Goal: Information Seeking & Learning: Learn about a topic

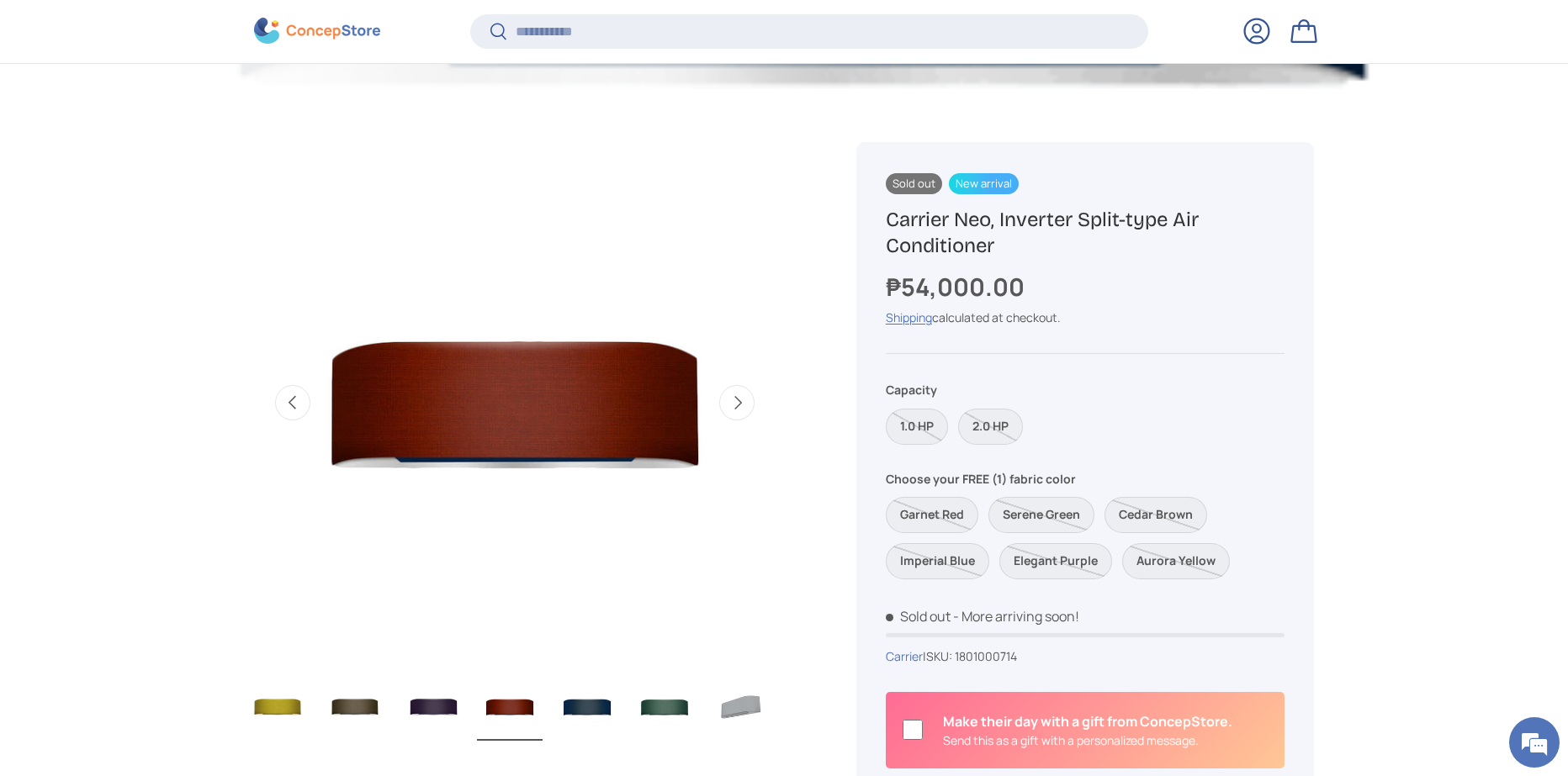
scroll to position [501, 0]
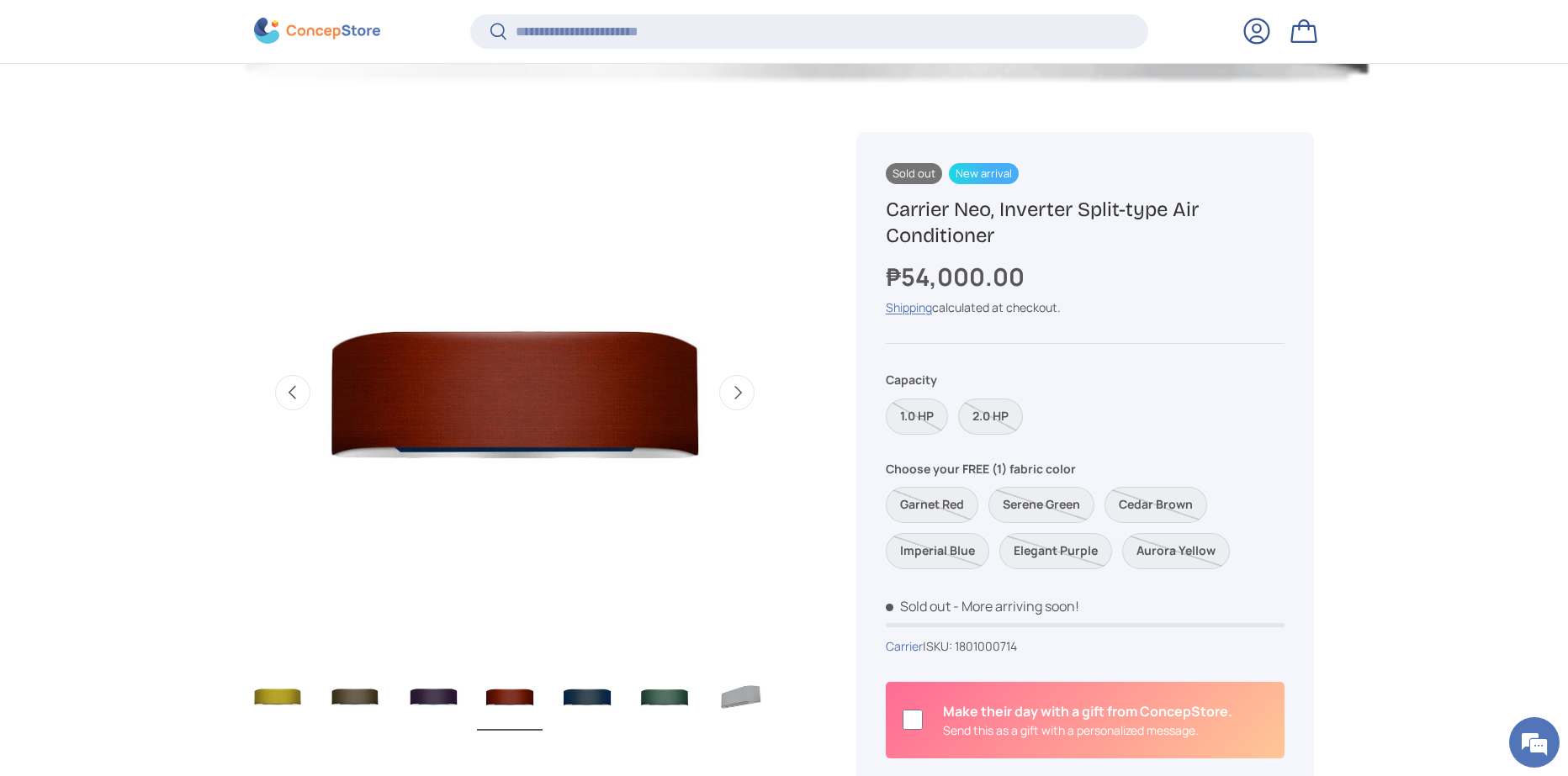
click at [1002, 430] on label "2.0 HP" at bounding box center [991, 417] width 65 height 36
click at [953, 421] on div "1.0 HP 2.0 HP" at bounding box center [1085, 411] width 399 height 46
click at [911, 416] on label "1.0 HP" at bounding box center [916, 417] width 62 height 36
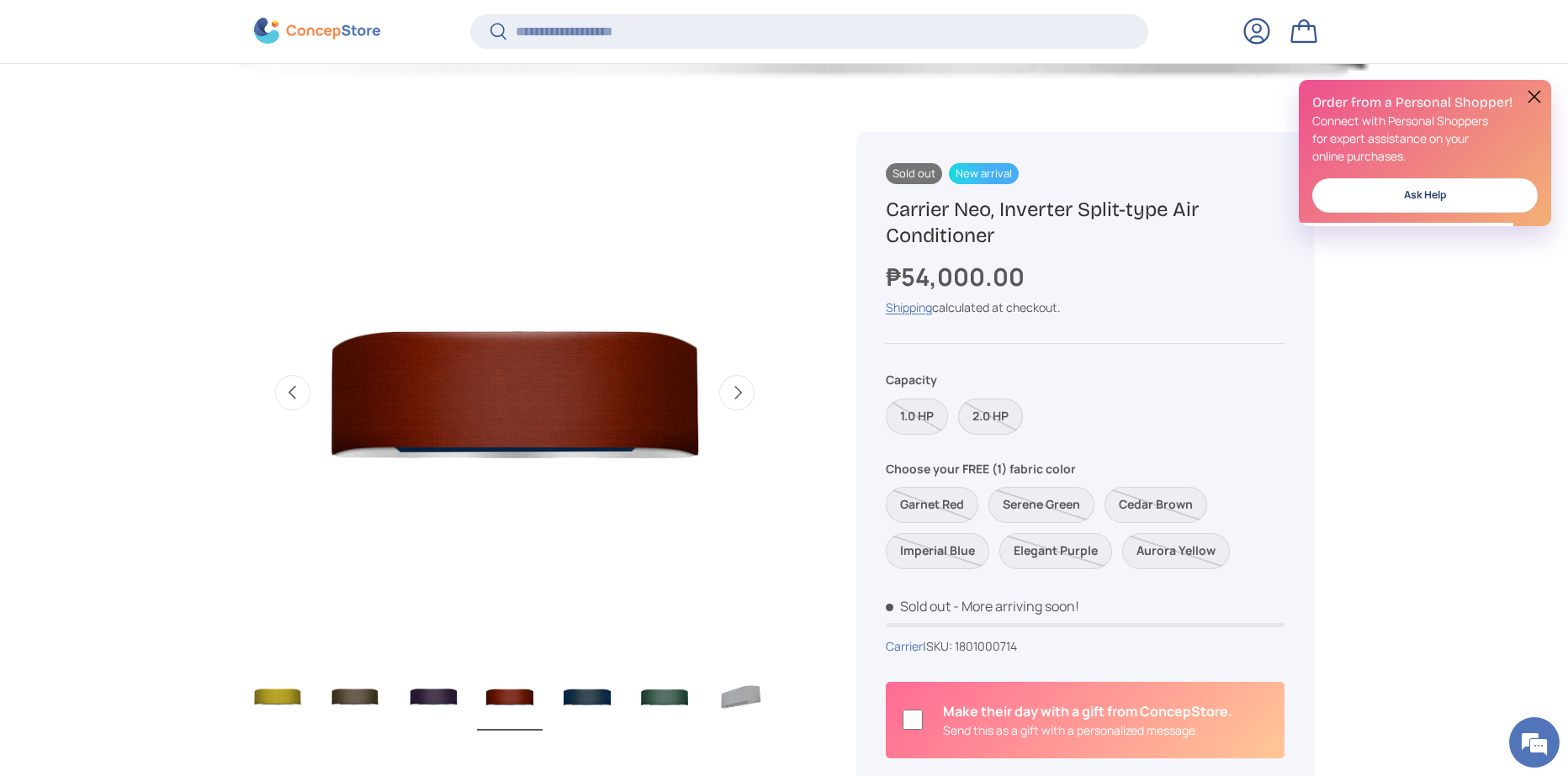
click at [978, 423] on label "2.0 HP" at bounding box center [991, 417] width 65 height 36
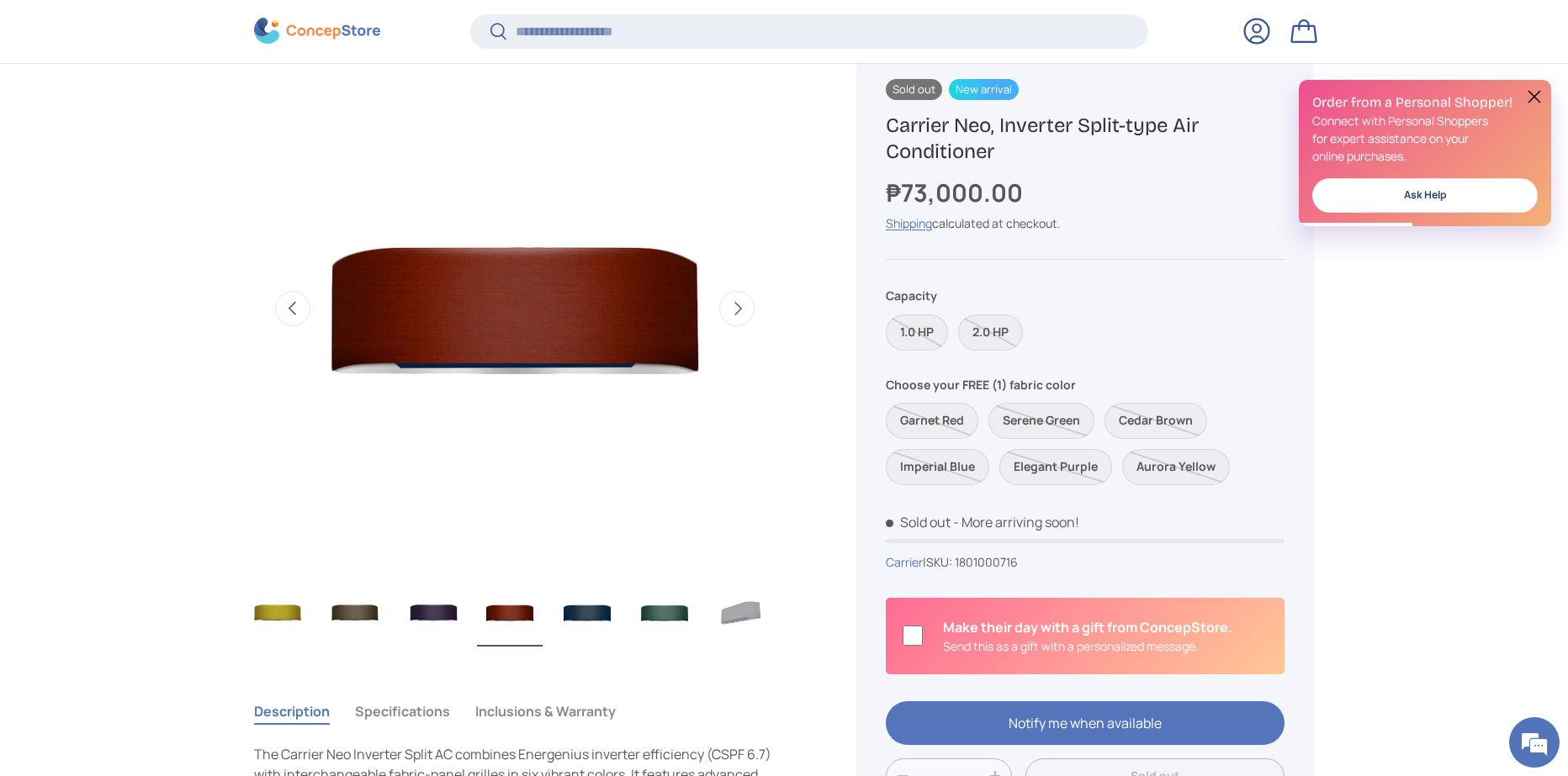
click at [270, 609] on img "Gallery Viewer" at bounding box center [277, 613] width 65 height 67
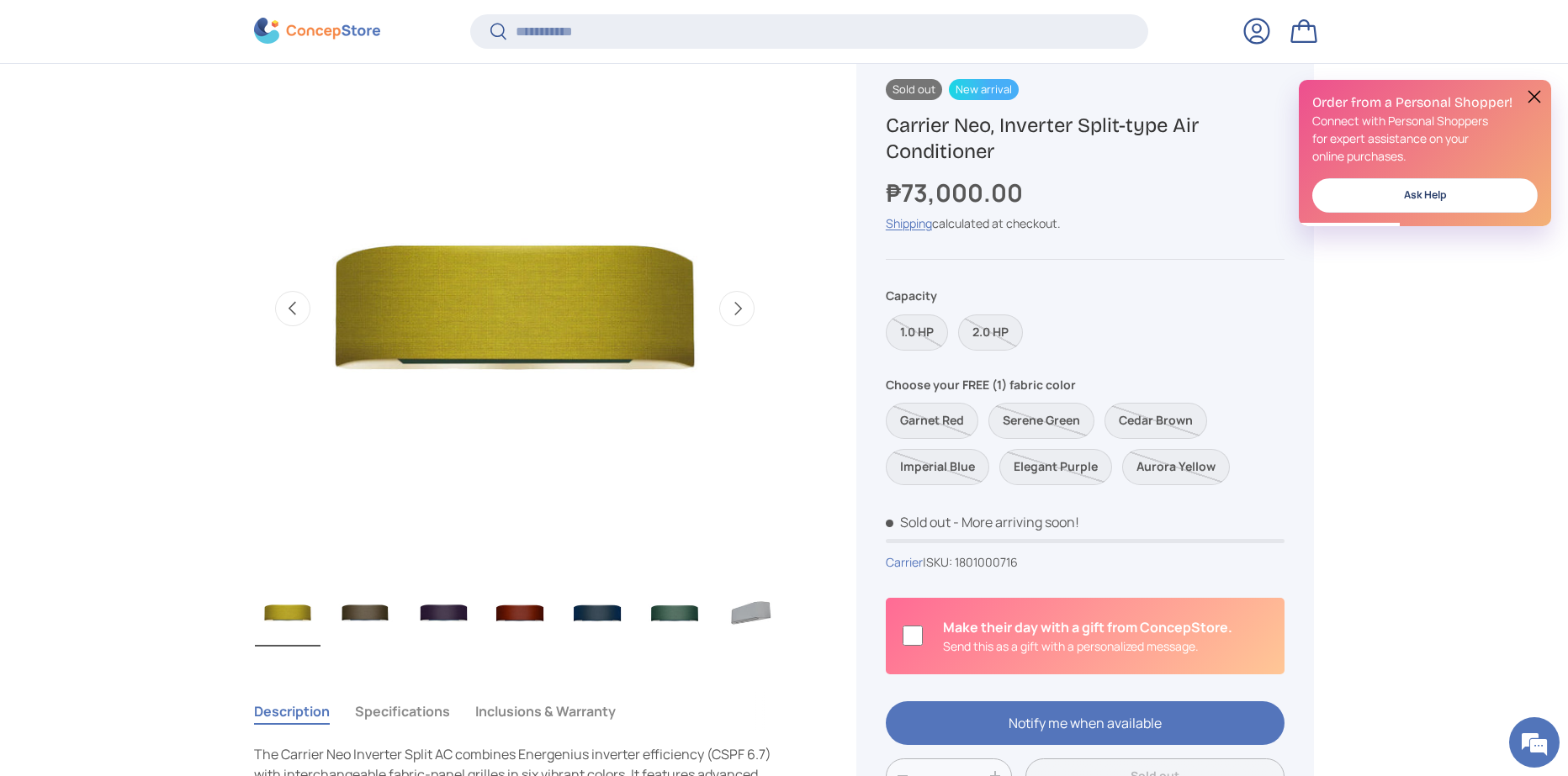
click at [588, 604] on img "Gallery Viewer" at bounding box center [597, 613] width 65 height 67
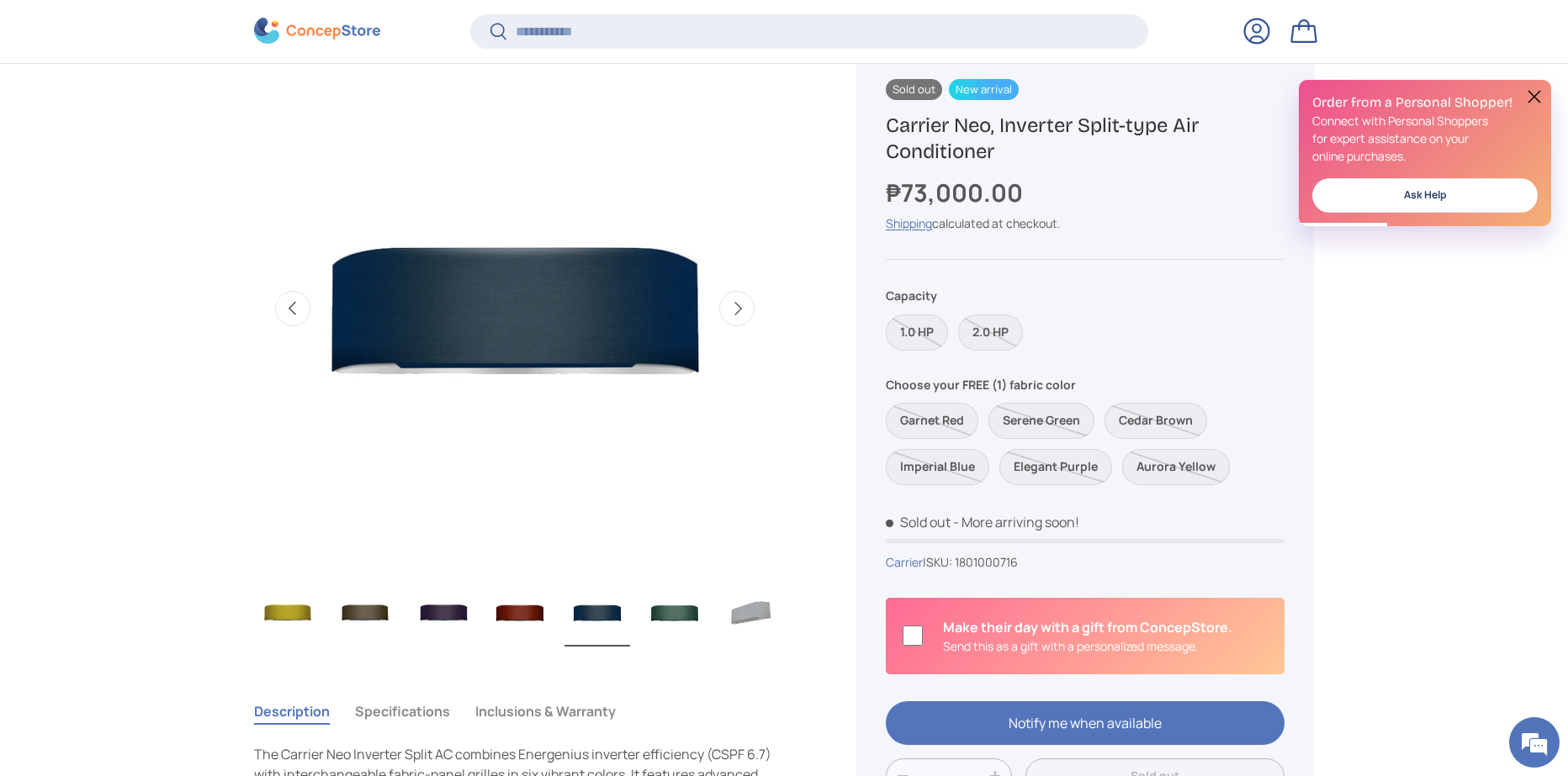
click at [695, 611] on img "Gallery Viewer" at bounding box center [675, 613] width 65 height 67
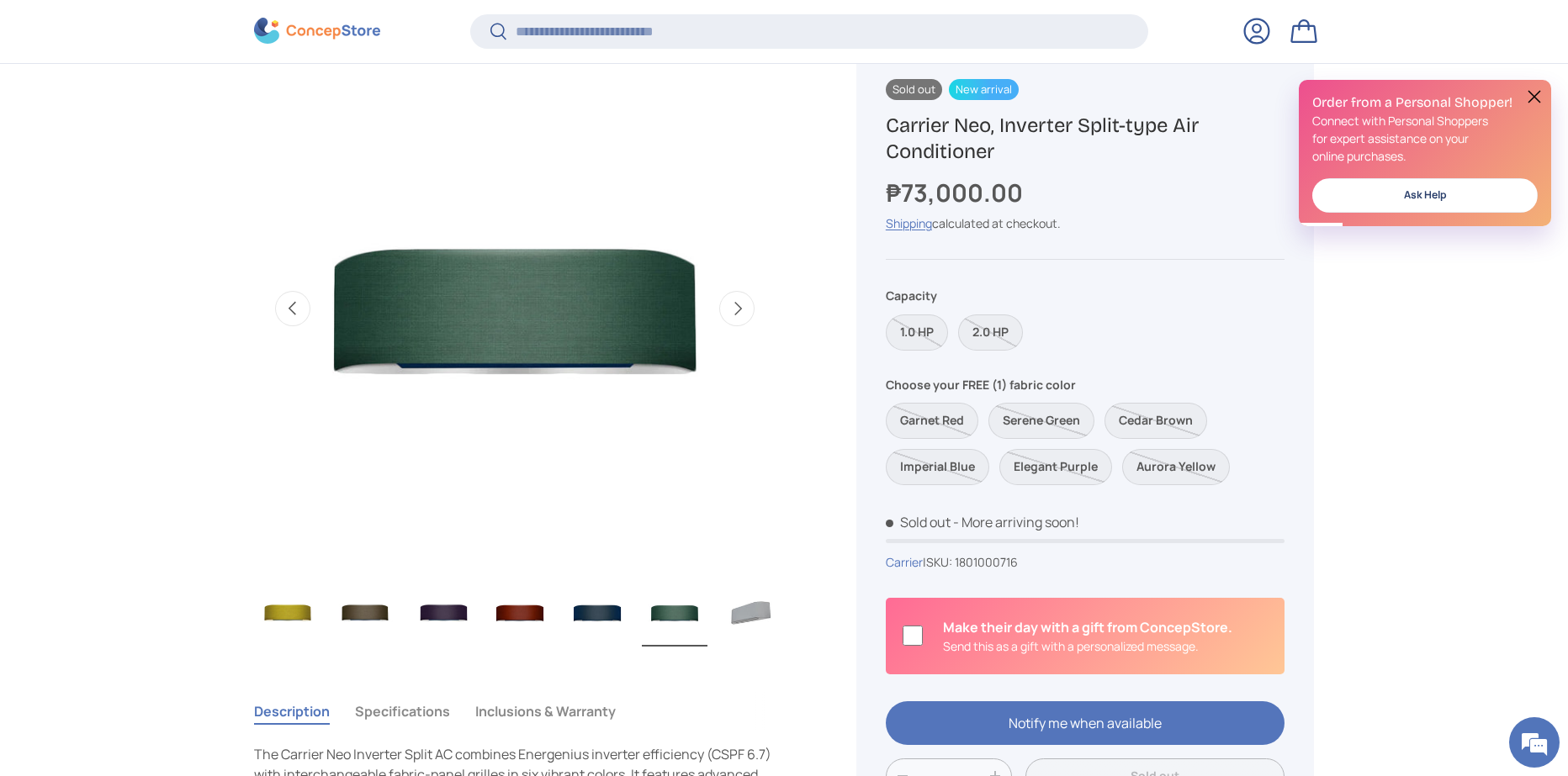
click at [762, 595] on img "Gallery Viewer" at bounding box center [751, 613] width 65 height 67
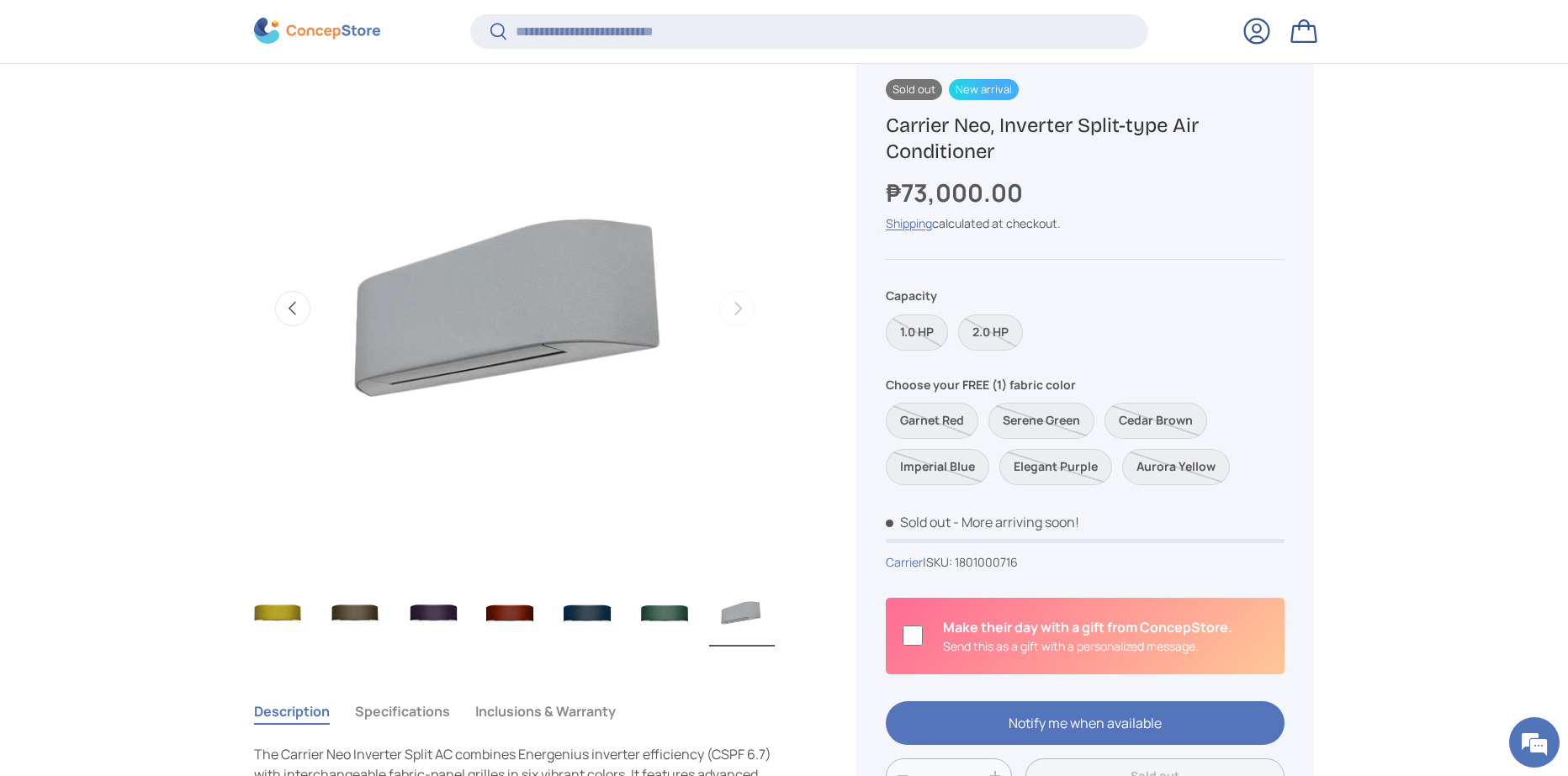
click at [695, 612] on img "Gallery Viewer" at bounding box center [664, 613] width 65 height 67
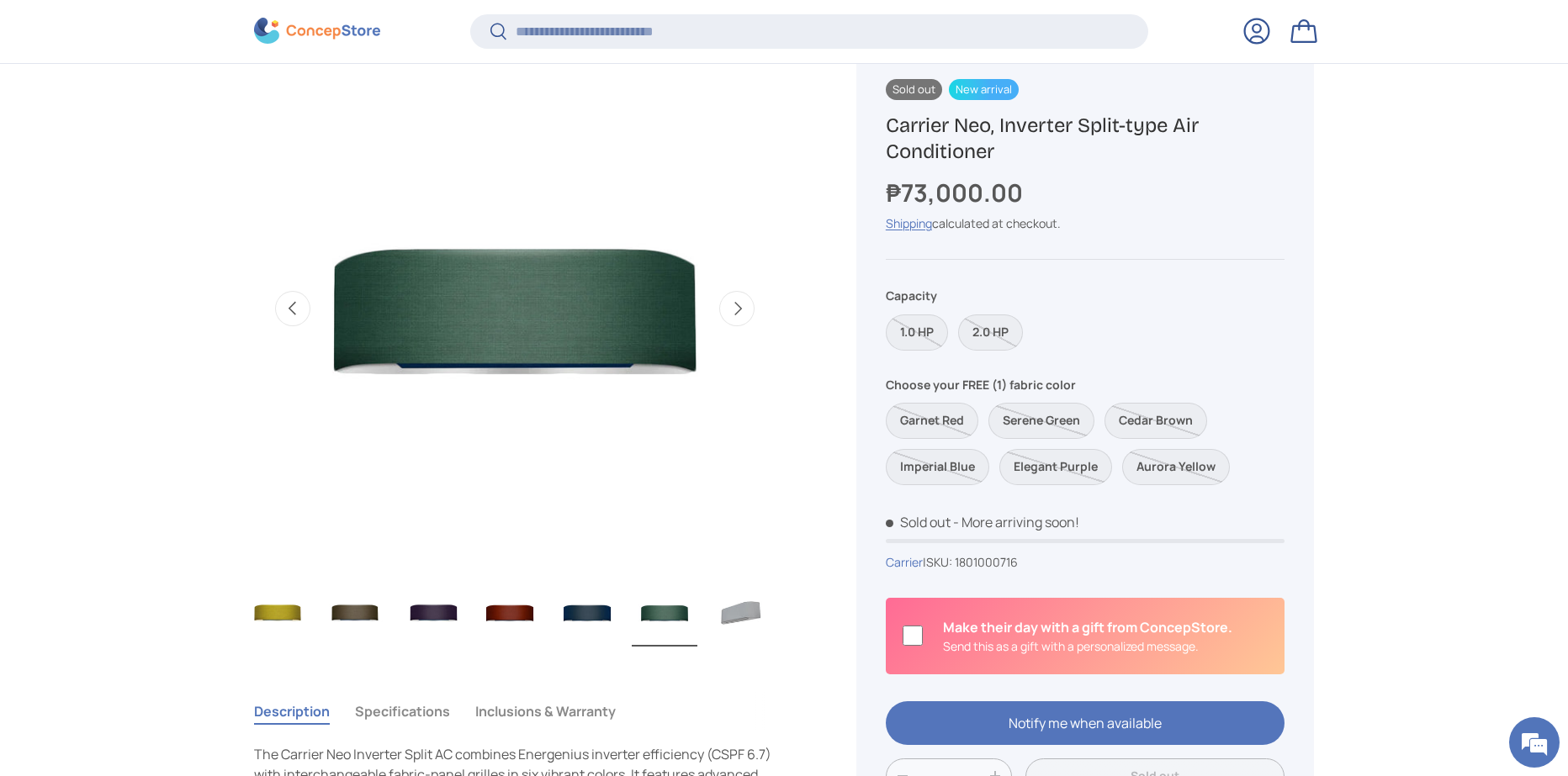
click at [611, 601] on img "Gallery Viewer" at bounding box center [587, 613] width 65 height 67
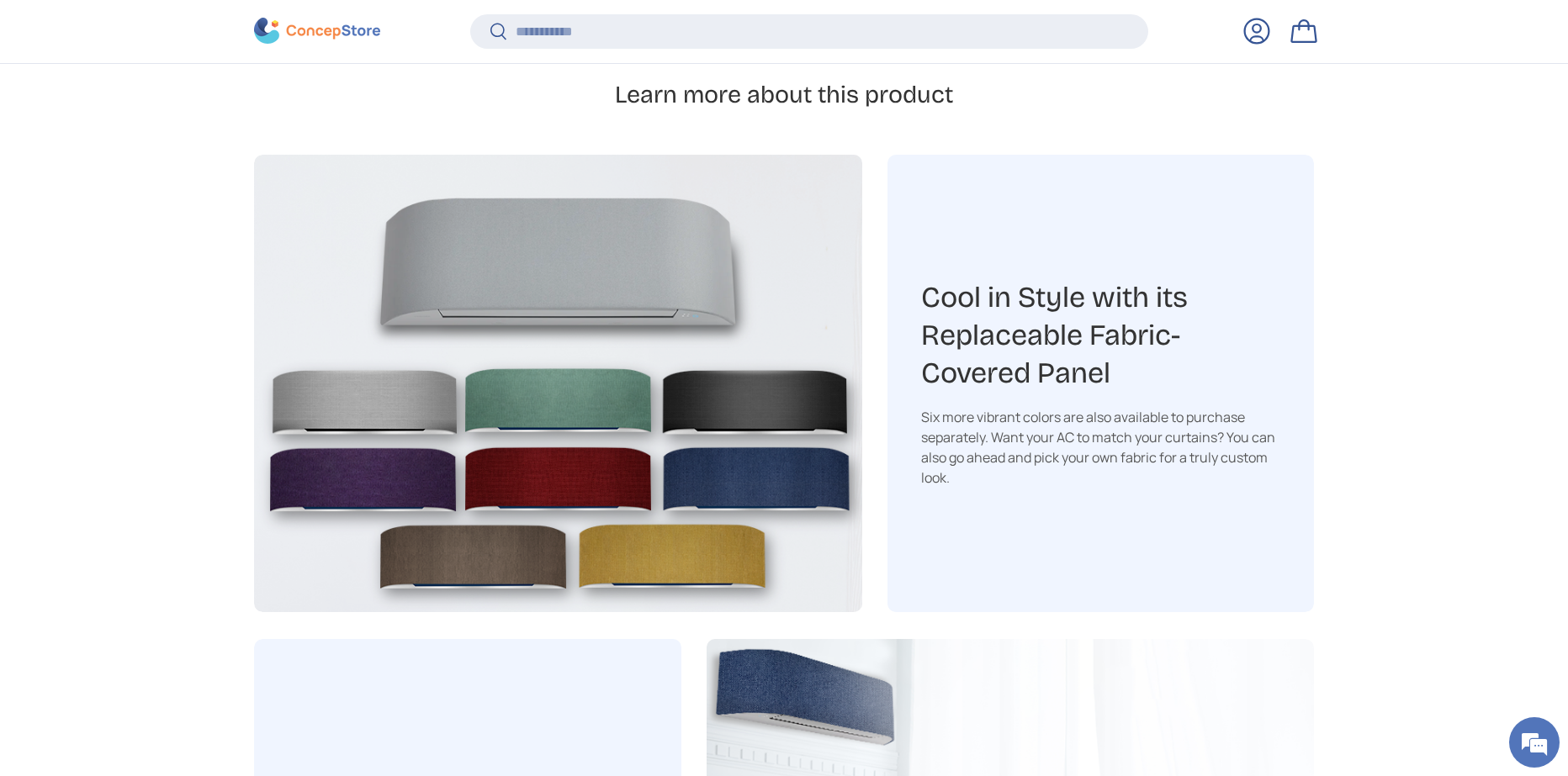
scroll to position [2015, 0]
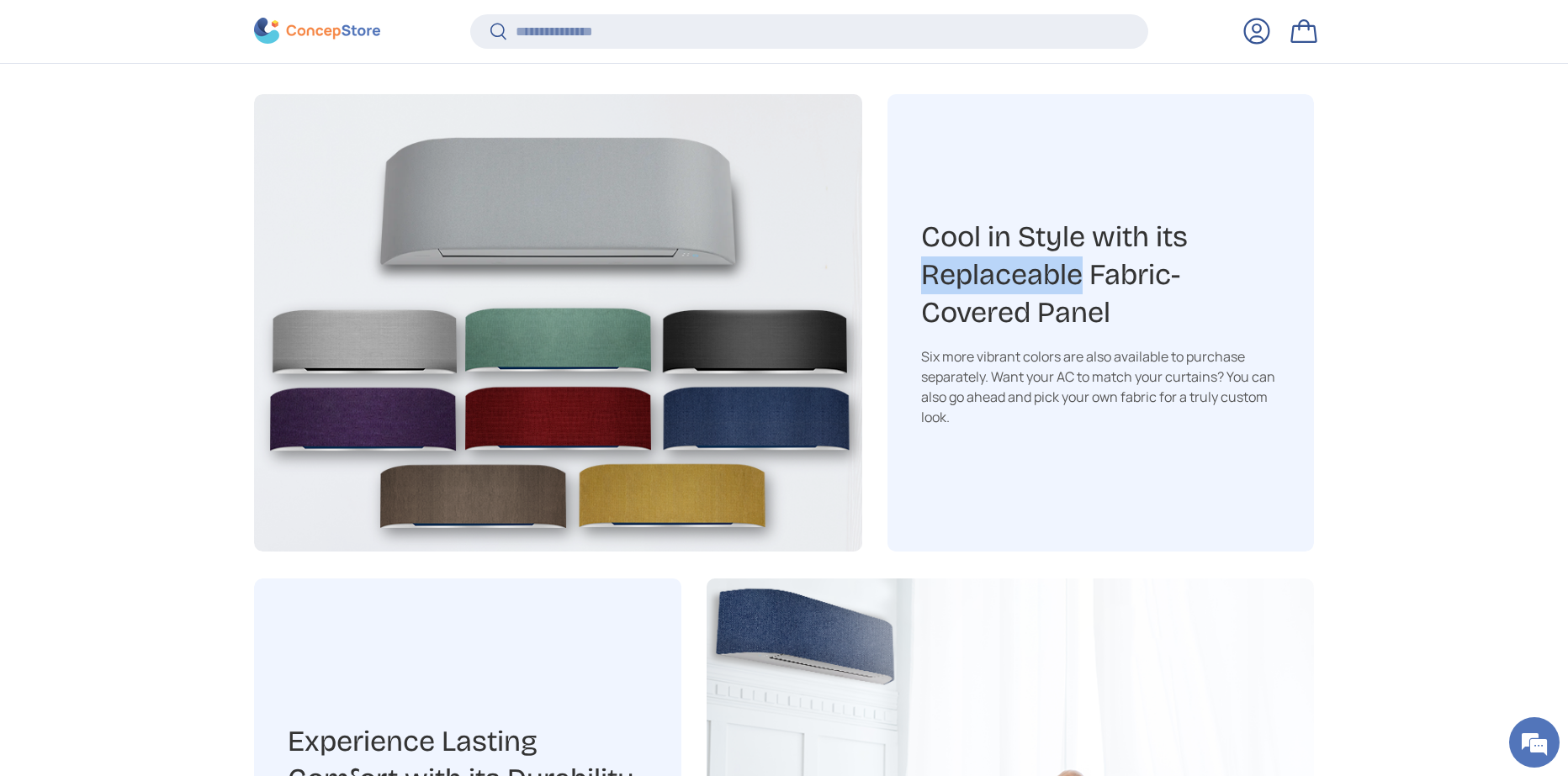
drag, startPoint x: 916, startPoint y: 279, endPoint x: 1077, endPoint y: 284, distance: 161.1
click at [1077, 284] on div "Cool in Style with its Replaceable Fabric-Covered Panel​ Six more vibrant color…" at bounding box center [1101, 322] width 427 height 457
click at [1248, 281] on h3 "Cool in Style with its Replaceable Fabric-Covered Panel​" at bounding box center [1101, 275] width 360 height 113
